Goal: Navigation & Orientation: Find specific page/section

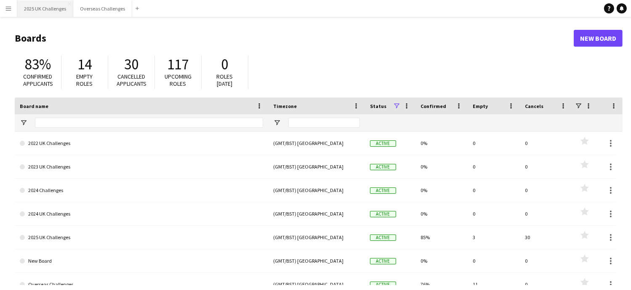
drag, startPoint x: 41, startPoint y: 8, endPoint x: 43, endPoint y: 13, distance: 5.2
click at [41, 8] on button "2025 UK Challenges Close" at bounding box center [45, 8] width 56 height 16
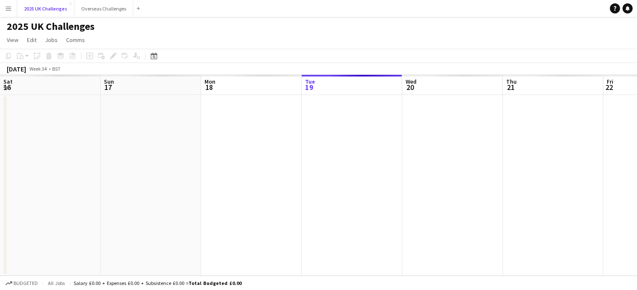
scroll to position [0, 201]
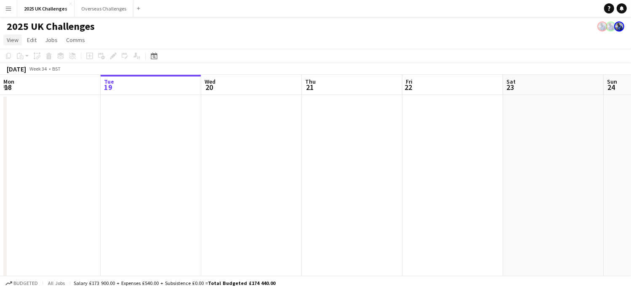
click at [11, 37] on span "View" at bounding box center [13, 40] width 12 height 8
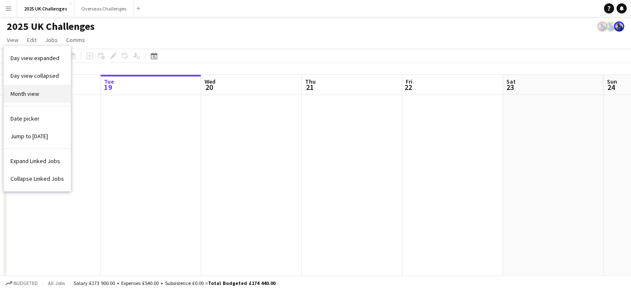
click at [28, 94] on span "Month view" at bounding box center [25, 94] width 29 height 8
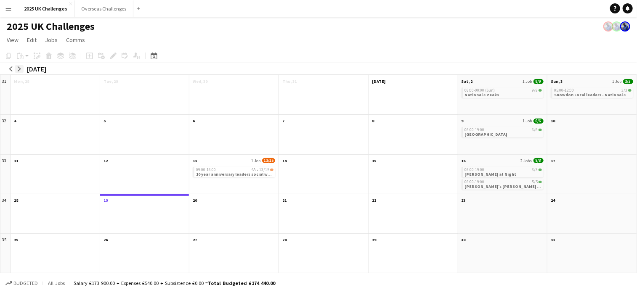
click at [20, 68] on app-icon "arrow-right" at bounding box center [19, 69] width 5 height 5
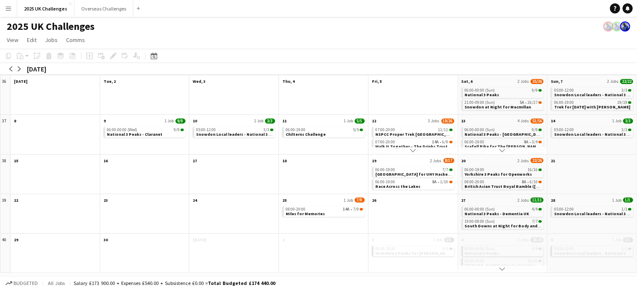
click at [416, 149] on app-icon "Scroll down" at bounding box center [413, 151] width 6 height 6
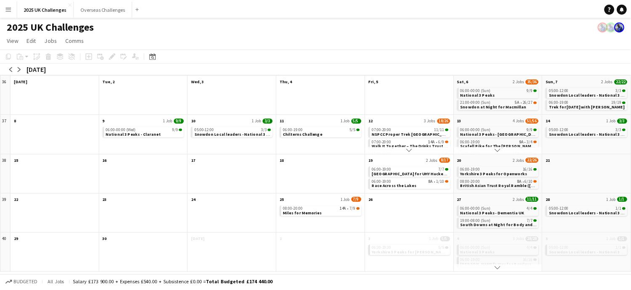
scroll to position [17, 0]
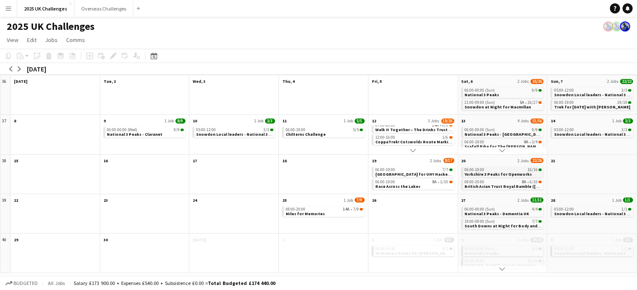
click at [528, 171] on span "16/16" at bounding box center [533, 170] width 10 height 4
click at [495, 169] on div "06:00-19:00 16/16" at bounding box center [503, 170] width 77 height 4
click at [498, 161] on app-month-view-date-header "20 2 Jobs 22/26" at bounding box center [502, 160] width 89 height 11
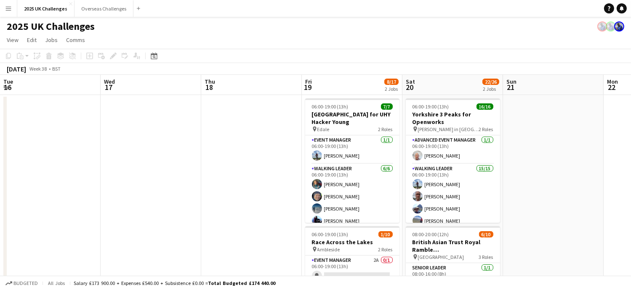
scroll to position [0, 290]
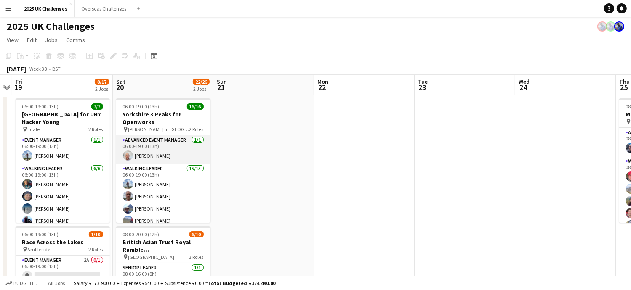
click at [170, 149] on app-card-role "Advanced Event Manager [DATE] 06:00-19:00 (13h) [PERSON_NAME]" at bounding box center [163, 150] width 94 height 29
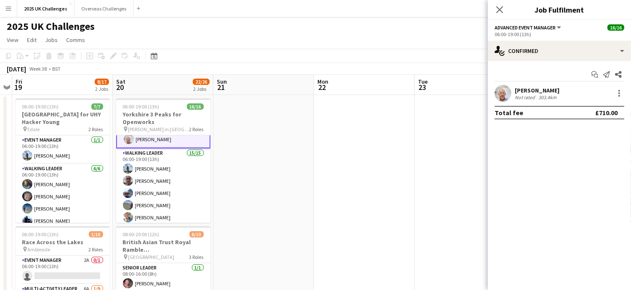
scroll to position [0, 0]
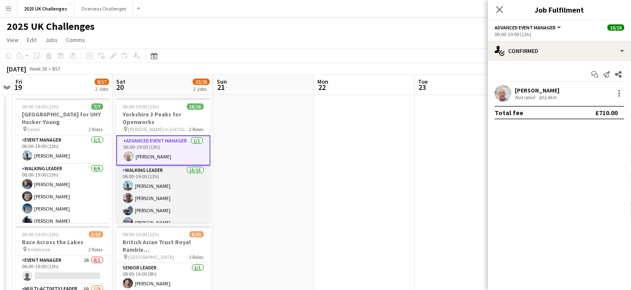
click at [164, 179] on app-card-role "Walking Leader 15/15 06:00-19:00 (13h) [PERSON_NAME] [PERSON_NAME] [PERSON_NAME…" at bounding box center [163, 266] width 94 height 200
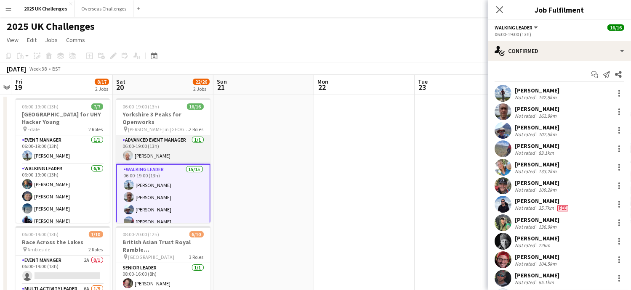
click at [172, 147] on app-card-role "Advanced Event Manager [DATE] 06:00-19:00 (13h) [PERSON_NAME]" at bounding box center [163, 150] width 94 height 29
